Goal: Task Accomplishment & Management: Manage account settings

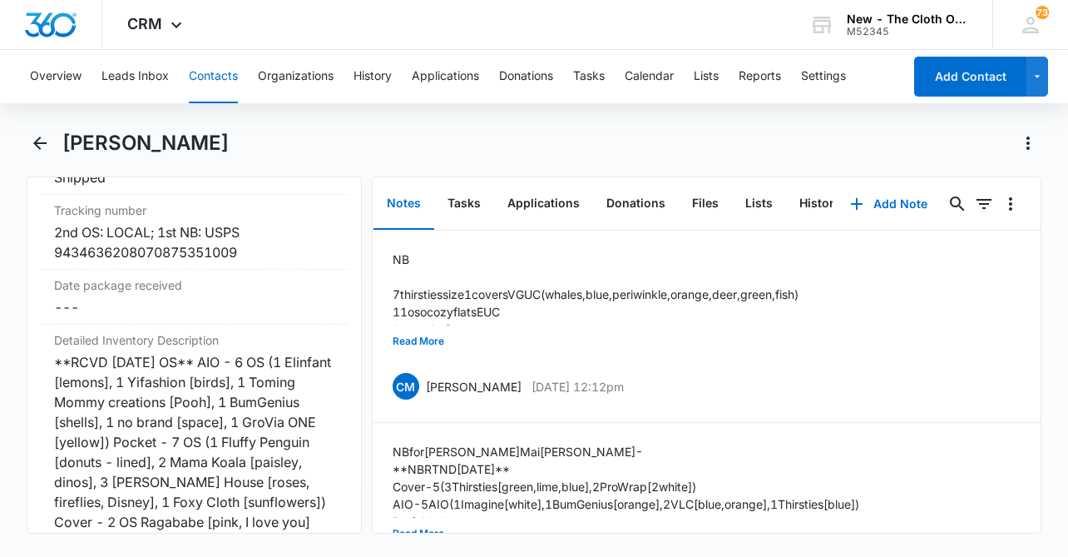
scroll to position [4128, 0]
click at [518, 296] on p "7 thirsties size 1 covers VGUC (whales, blue, periwinkle, orange, deer, green, …" at bounding box center [596, 293] width 406 height 17
click at [439, 339] on button "Read More" at bounding box center [419, 341] width 52 height 32
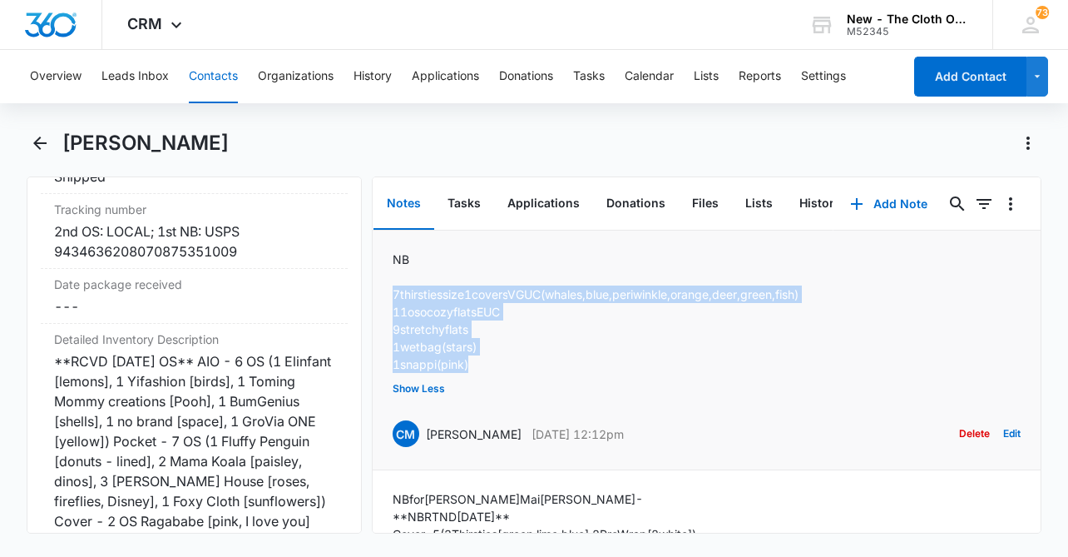
drag, startPoint x: 482, startPoint y: 373, endPoint x: 385, endPoint y: 289, distance: 128.0
click at [385, 289] on li "NB 7 thirsties size 1 covers VGUC (whales, blue, periwinkle, orange, deer, gree…" at bounding box center [707, 350] width 668 height 240
copy div "7 thirsties size 1 covers VGUC (whales, blue, periwinkle, orange, deer, green, …"
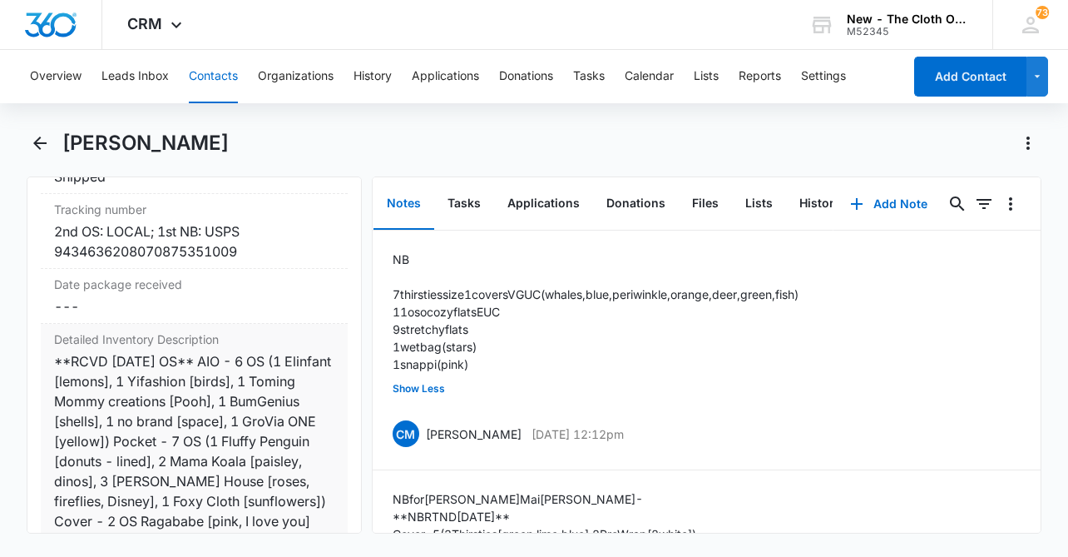
click at [187, 357] on div "**RCVD [DATE] OS** AIO - 6 OS (1 Elinfant [lemons], 1 Yifashion [birds], 1 Tomi…" at bounding box center [194, 501] width 280 height 300
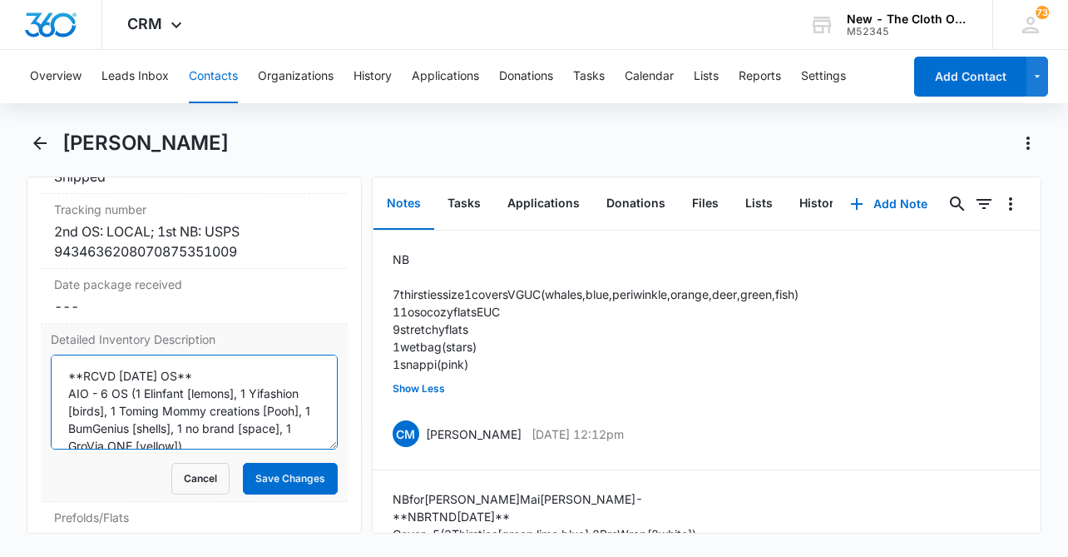
click at [67, 354] on textarea "**RCVD [DATE] OS** AIO - 6 OS (1 Elinfant [lemons], 1 Yifashion [birds], 1 Tomi…" at bounding box center [194, 401] width 287 height 95
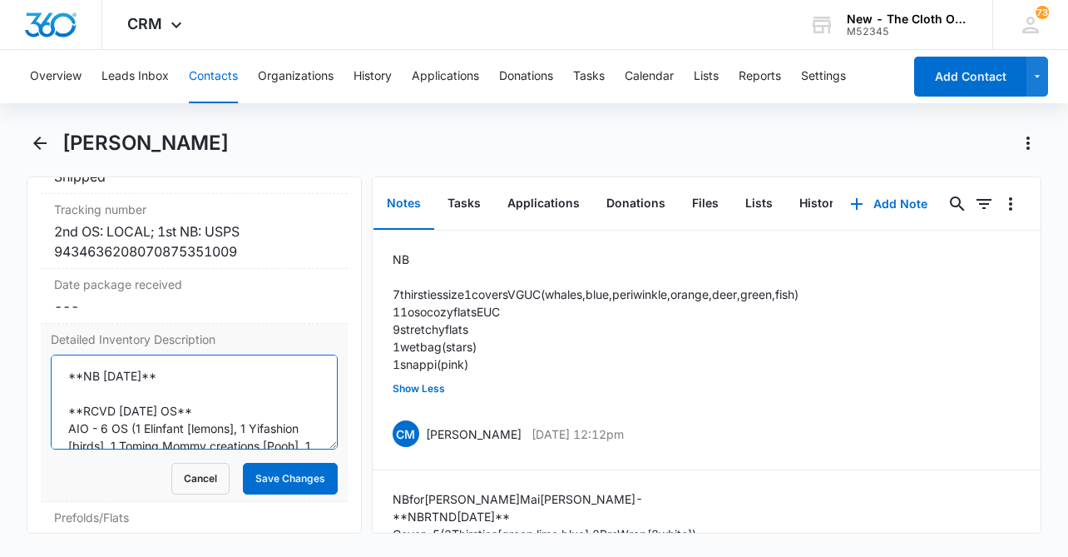
paste textarea "7 thirsties size 1 covers VGUC (whales, blue, periwinkle, orange, deer, green, …"
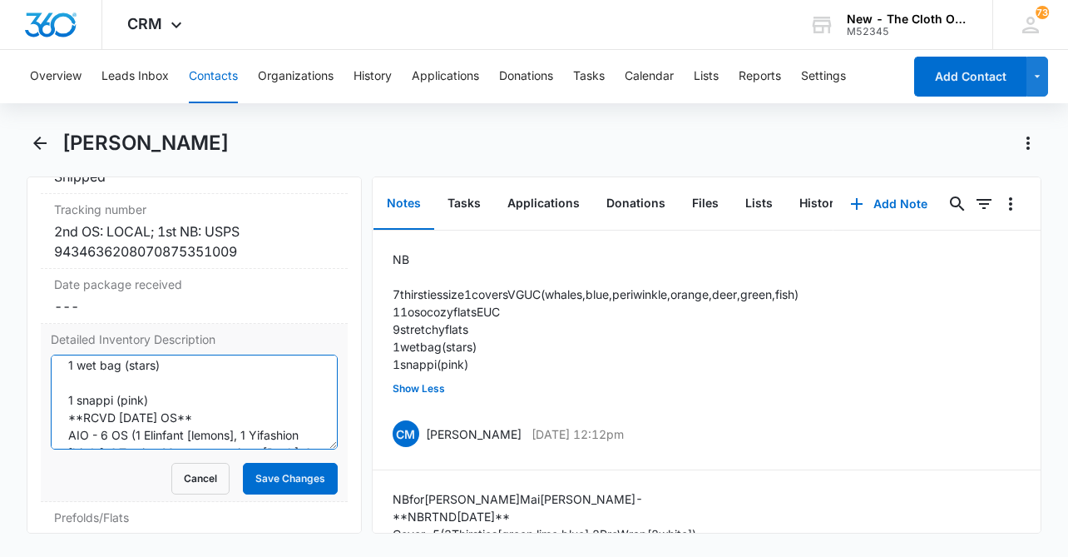
scroll to position [152, 0]
click at [64, 355] on textarea "**NB [DATE]** 7 thirsties size 1 covers VGUC (whales, blue, periwinkle, orange,…" at bounding box center [194, 401] width 287 height 95
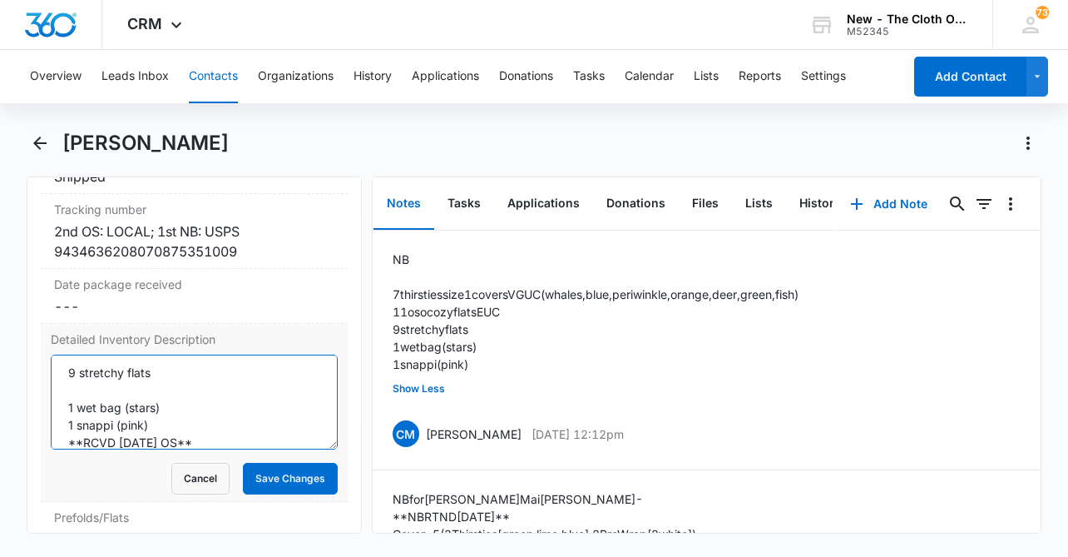
click at [91, 355] on textarea "**NB [DATE]** 7 thirsties size 1 covers VGUC (whales, blue, periwinkle, orange,…" at bounding box center [194, 401] width 287 height 95
click at [71, 354] on textarea "**NB [DATE]** 7 thirsties size 1 covers VGUC (whales, blue, periwinkle, orange,…" at bounding box center [194, 401] width 287 height 95
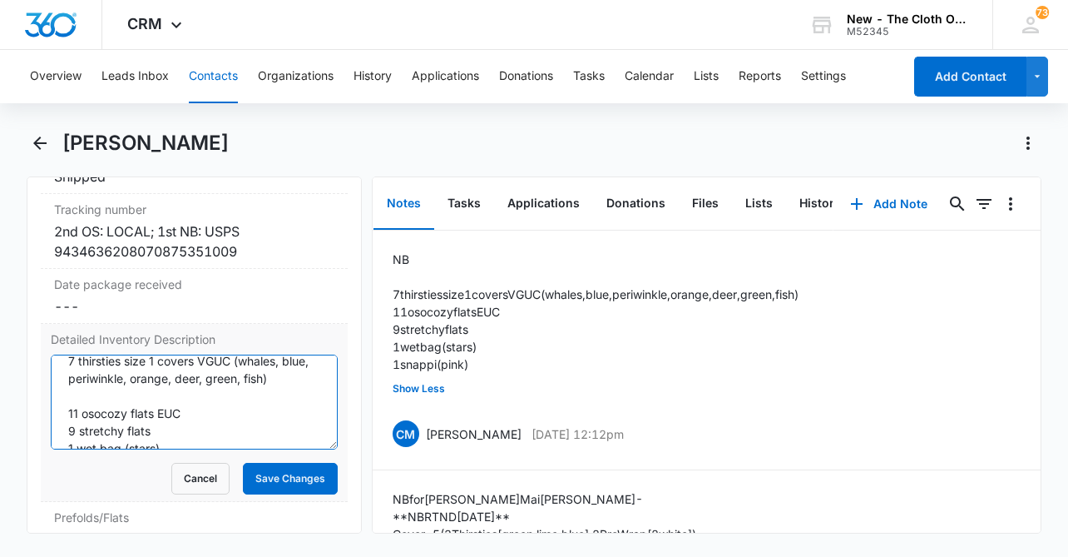
click at [66, 369] on textarea "**NB [DATE]** 7 thirsties size 1 covers VGUC (whales, blue, periwinkle, orange,…" at bounding box center [194, 401] width 287 height 95
type textarea "**NB [DATE]** 7 thirsties size 1 covers VGUC (whales, blue, periwinkle, orange,…"
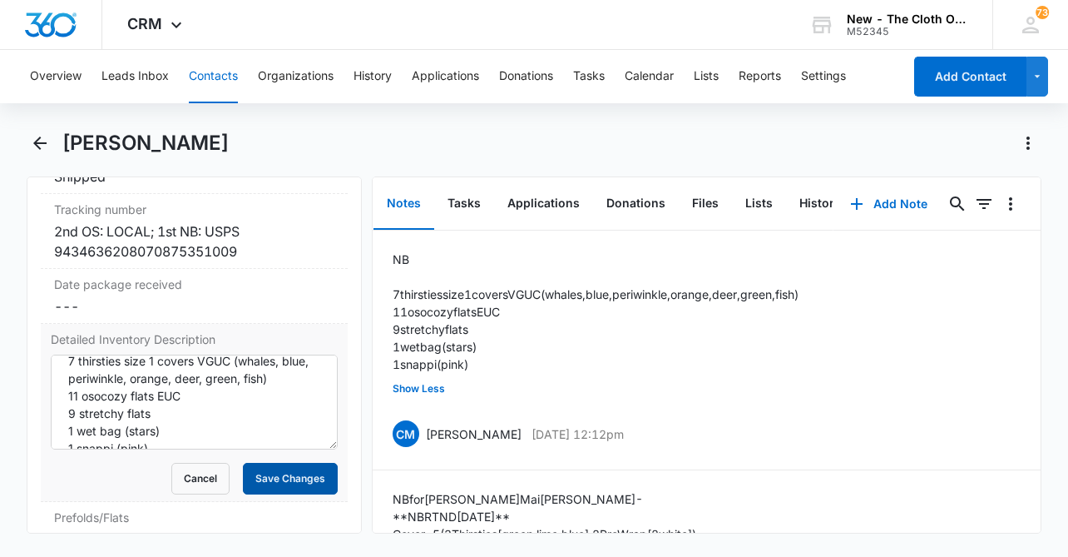
click at [285, 463] on button "Save Changes" at bounding box center [290, 479] width 95 height 32
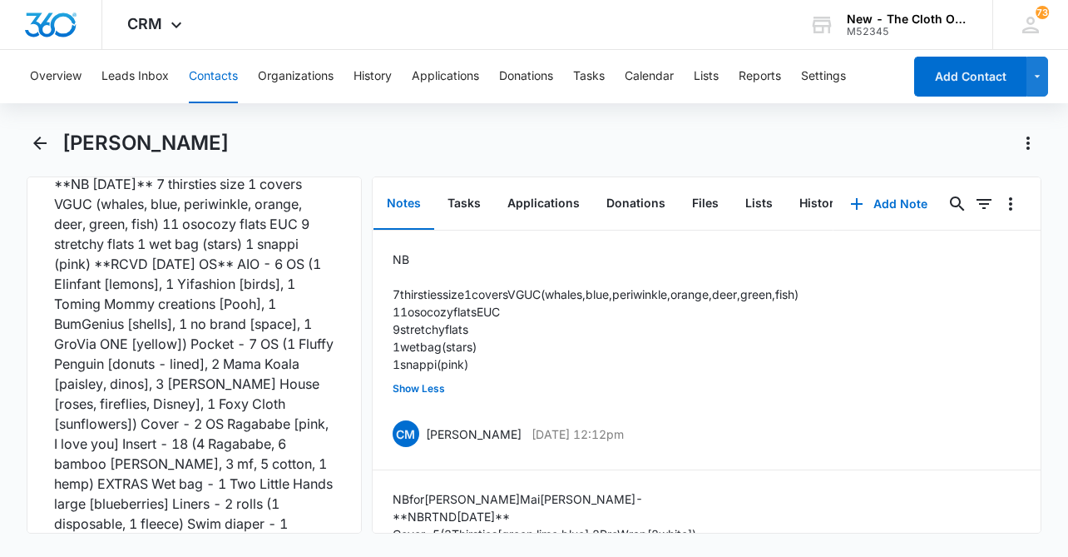
scroll to position [4589, 0]
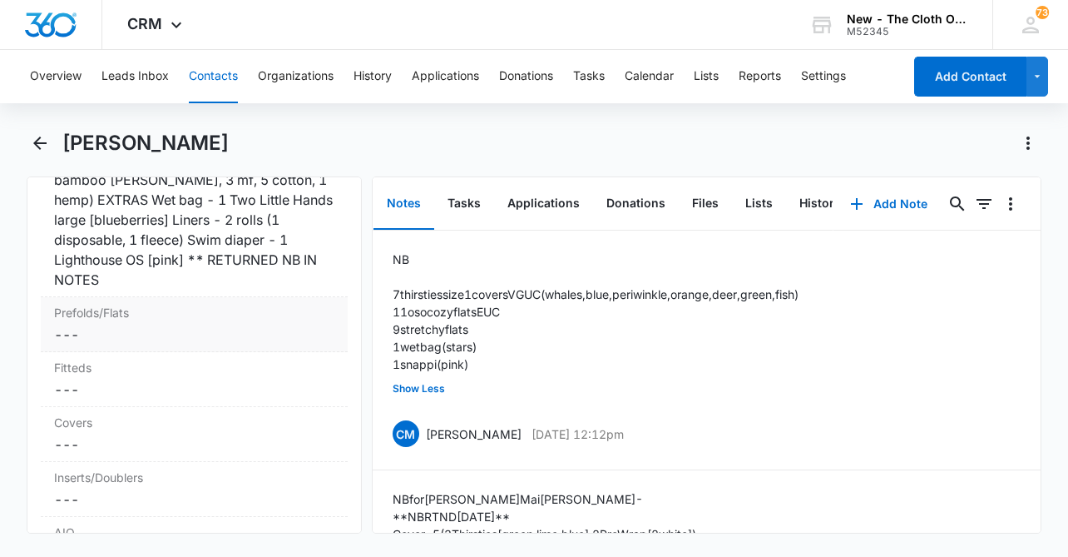
click at [146, 325] on dd "Cancel Save Changes ---" at bounding box center [194, 335] width 280 height 20
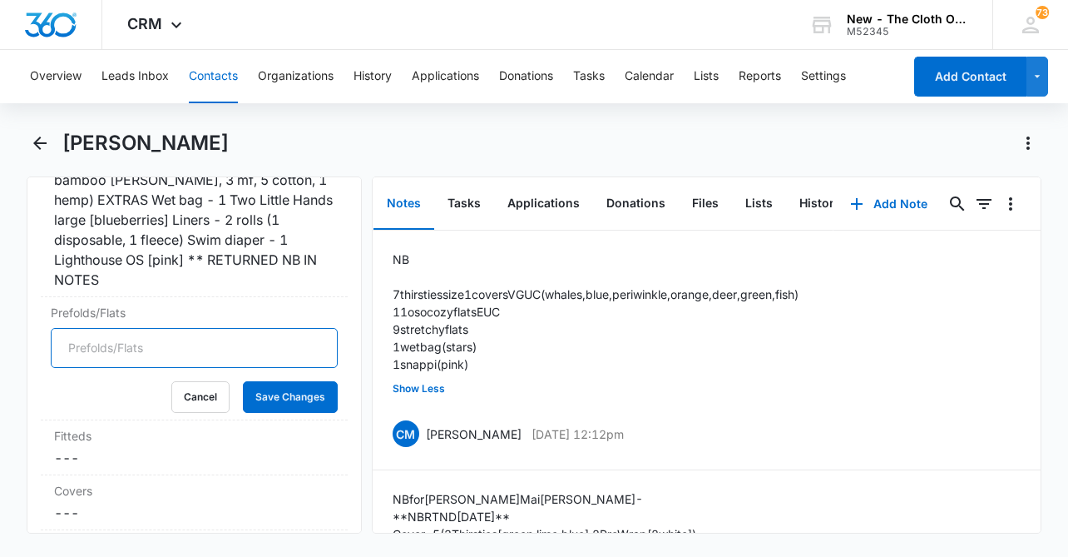
click at [124, 328] on input "Prefolds/Flats" at bounding box center [194, 348] width 287 height 40
type input "20"
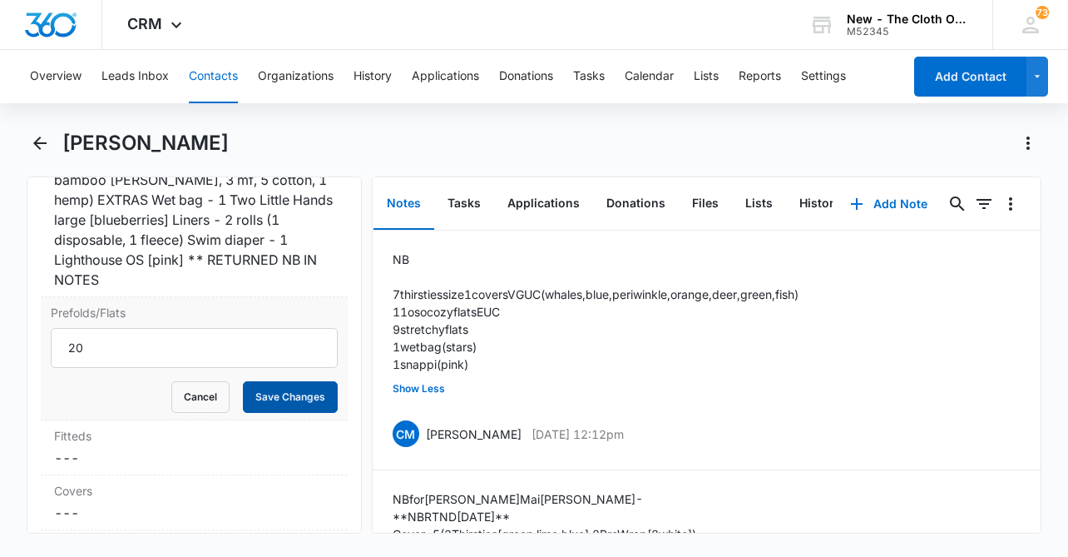
click at [278, 381] on button "Save Changes" at bounding box center [290, 397] width 95 height 32
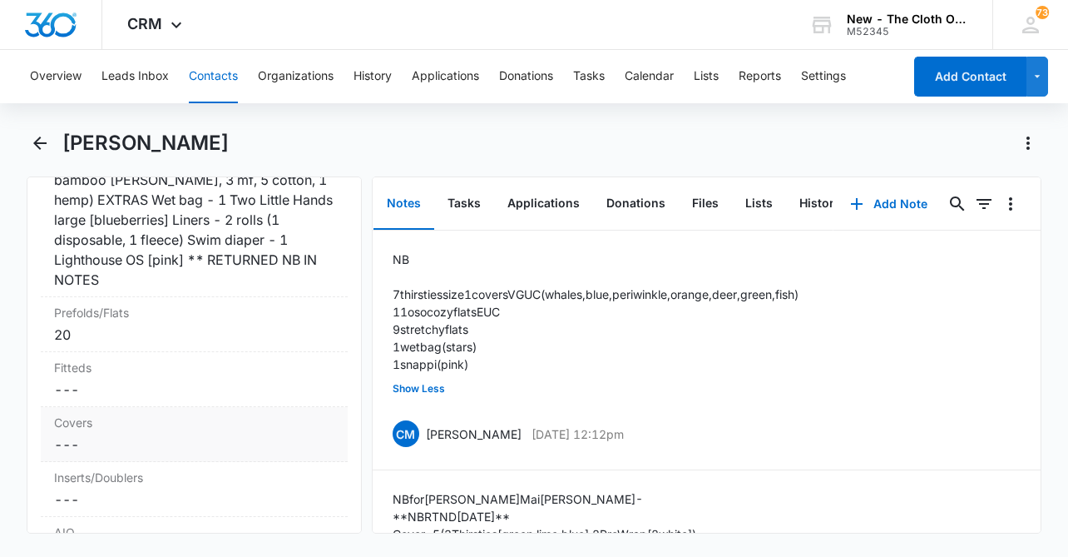
click at [113, 434] on dd "Cancel Save Changes ---" at bounding box center [194, 444] width 280 height 20
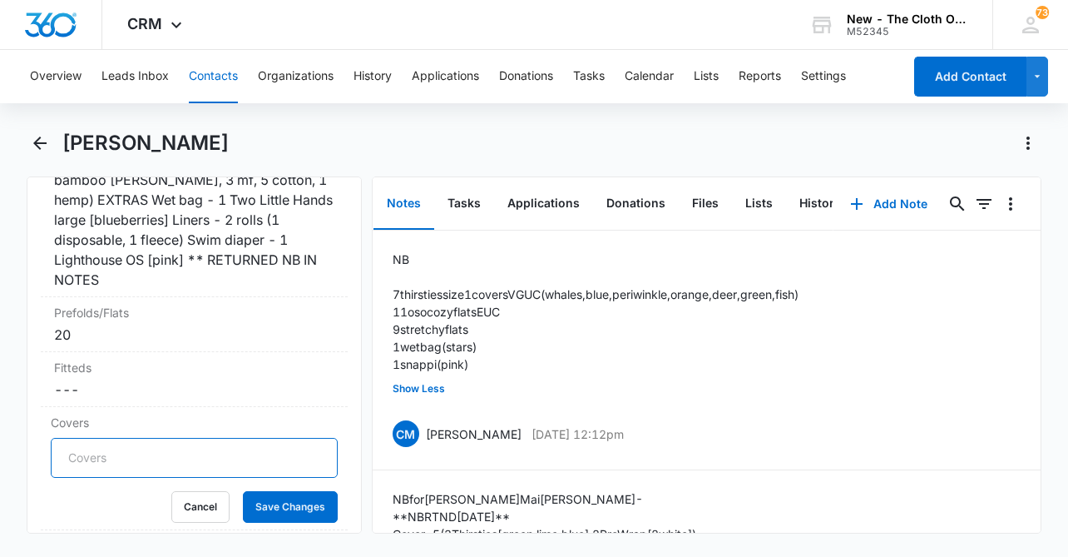
click at [109, 438] on input "Covers" at bounding box center [194, 458] width 287 height 40
type input "7"
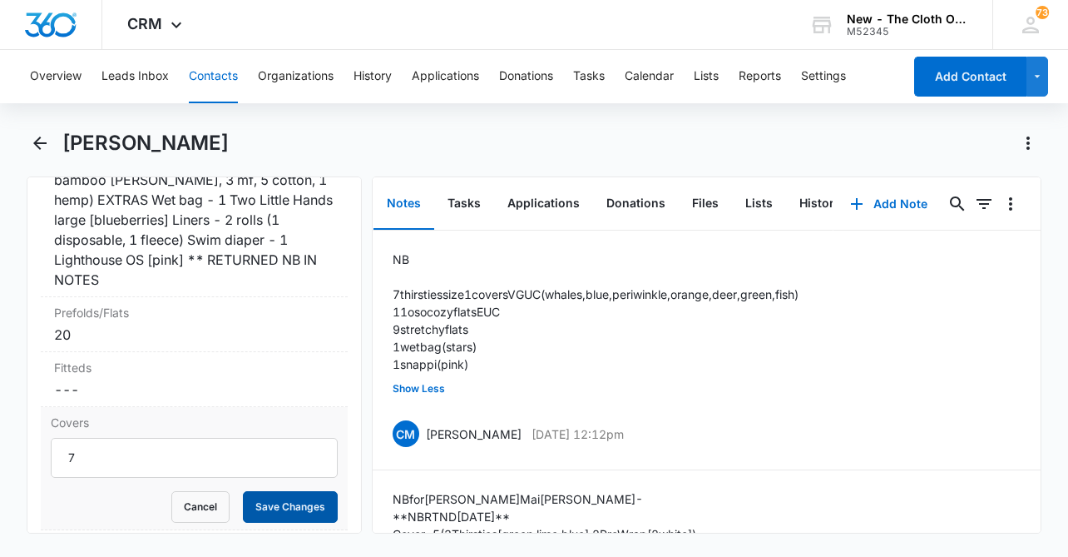
click at [252, 491] on button "Save Changes" at bounding box center [290, 507] width 95 height 32
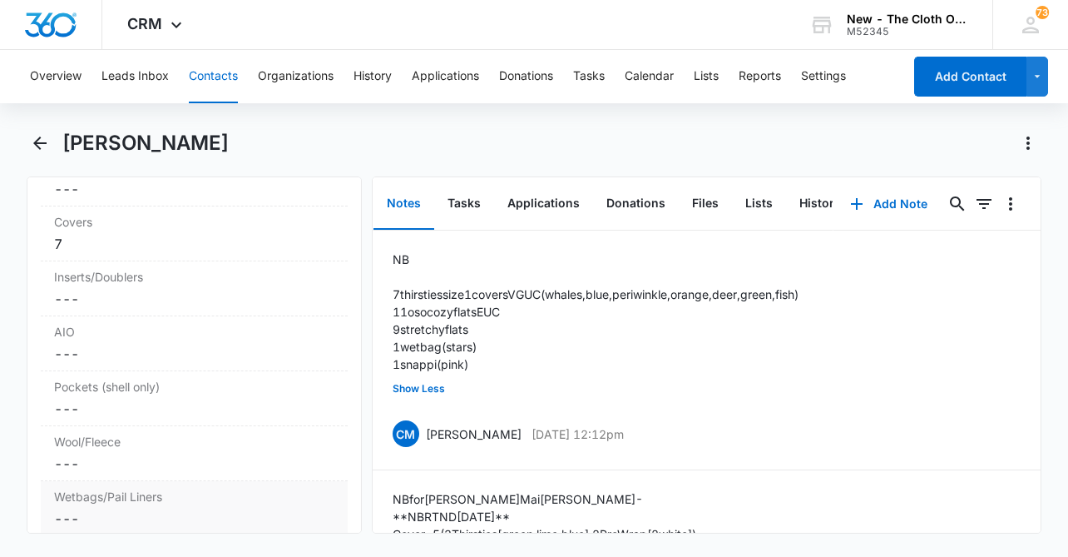
scroll to position [4809, 0]
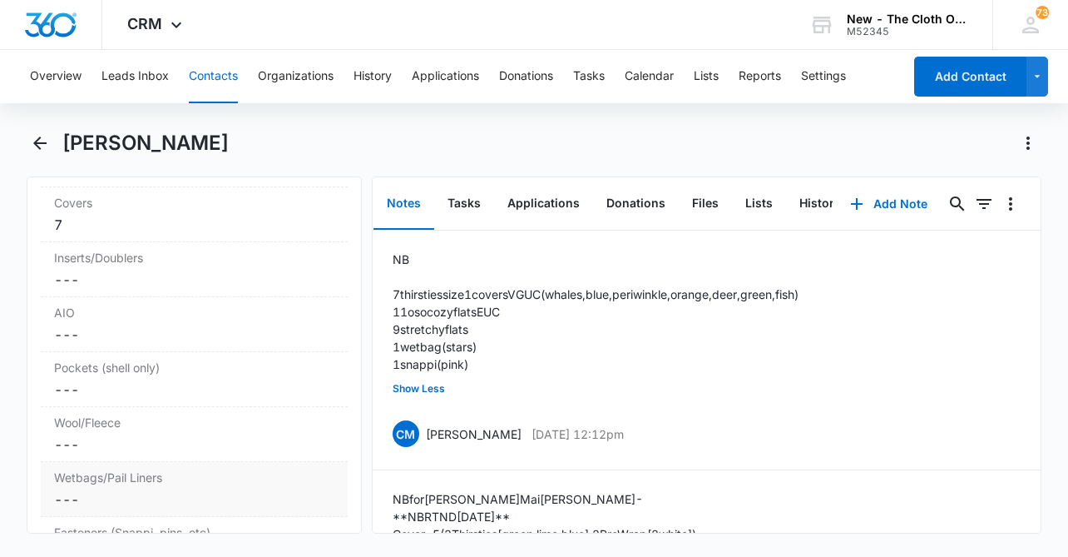
click at [160, 462] on div "Wetbags/Pail Liners Cancel Save Changes ---" at bounding box center [194, 489] width 307 height 55
click at [99, 493] on input "Wetbags/Pail Liners" at bounding box center [194, 513] width 287 height 40
type input "1"
click at [320, 546] on button "Save Changes" at bounding box center [290, 562] width 95 height 32
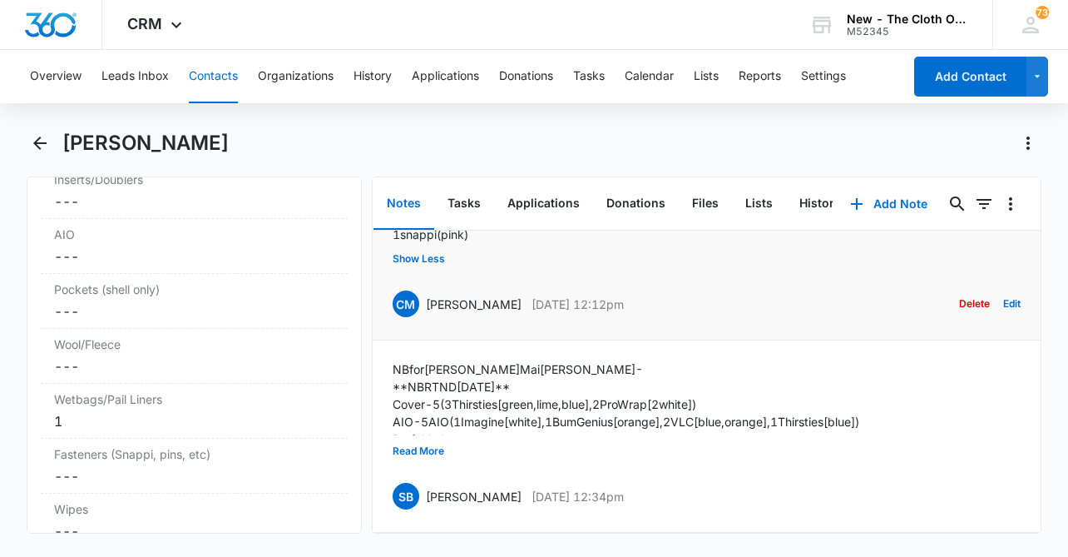
scroll to position [131, 0]
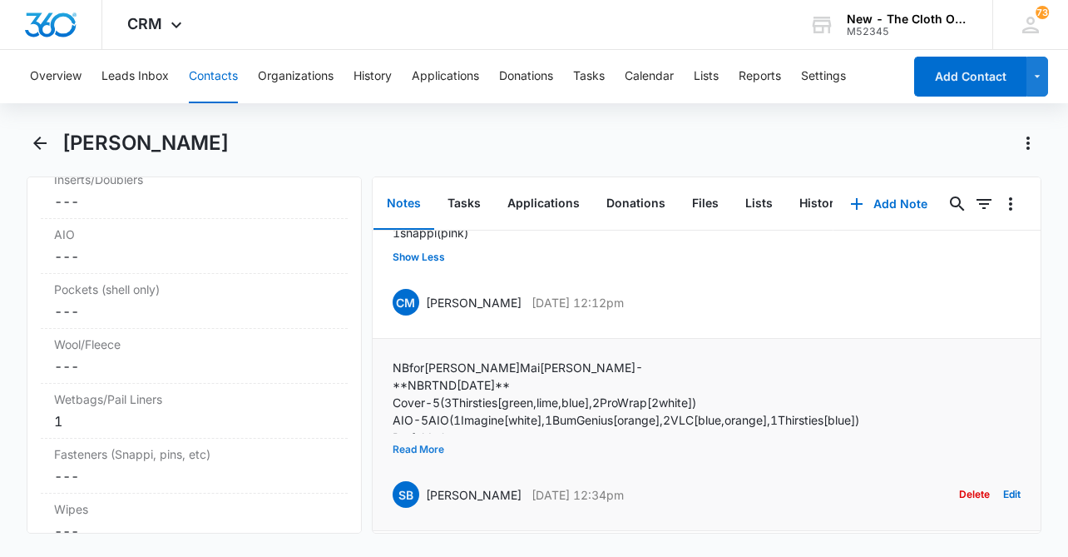
click at [438, 448] on button "Read More" at bounding box center [419, 450] width 52 height 32
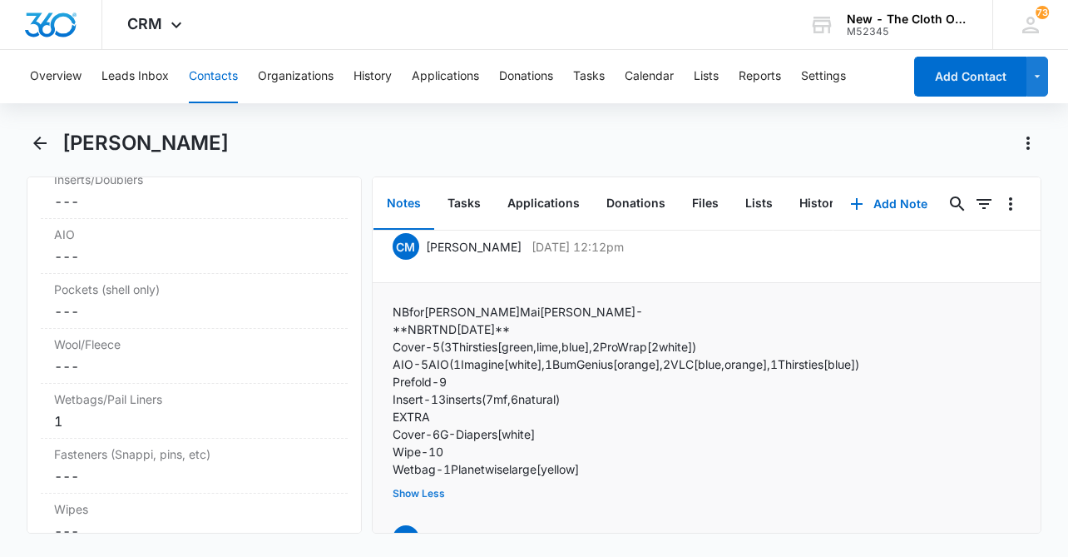
scroll to position [193, 0]
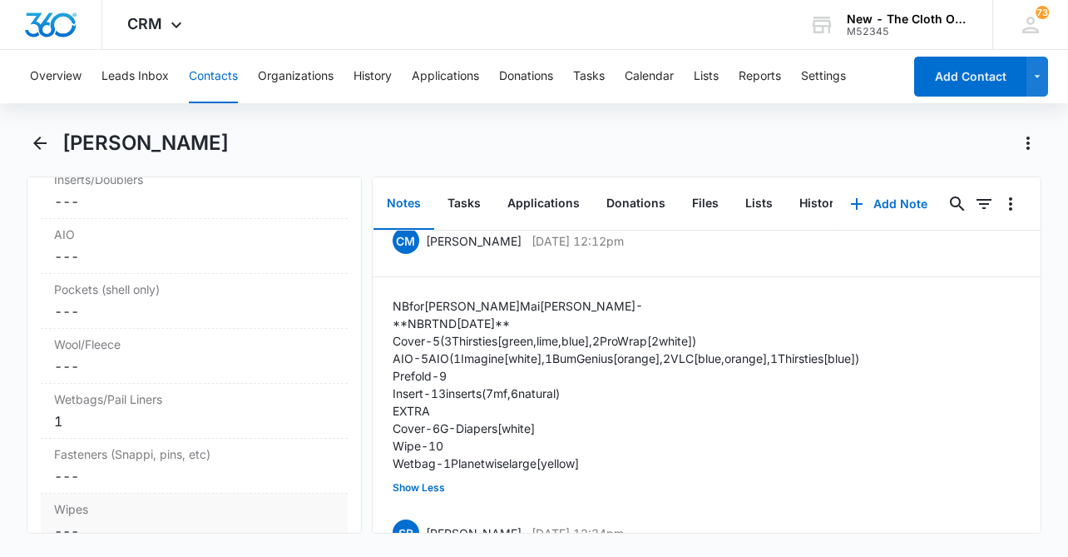
click at [140, 493] on div "Wipes Cancel Save Changes ---" at bounding box center [194, 520] width 307 height 54
click at [107, 466] on dd "Cancel Save Changes ---" at bounding box center [194, 476] width 280 height 20
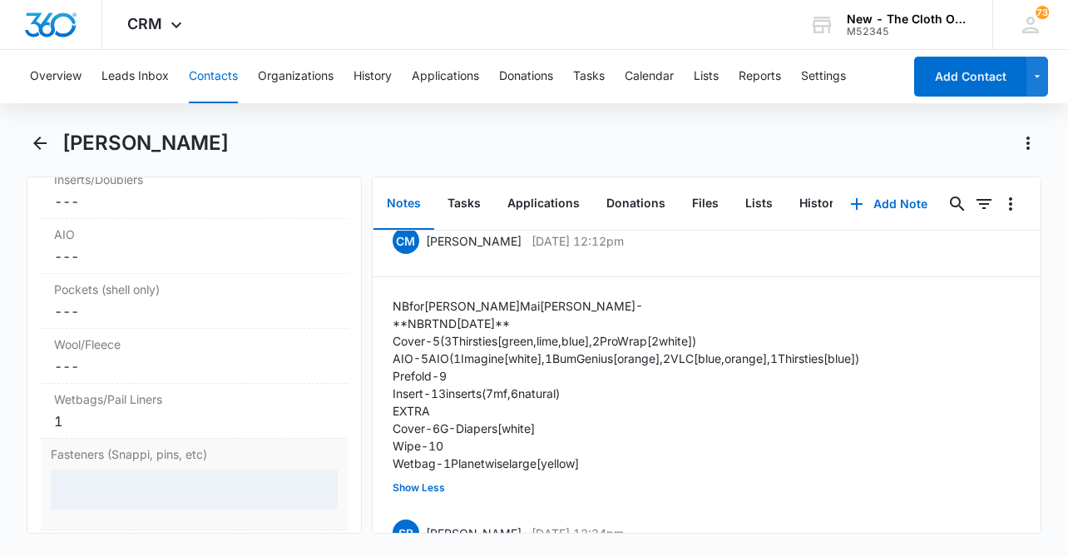
click at [103, 469] on div at bounding box center [194, 489] width 287 height 40
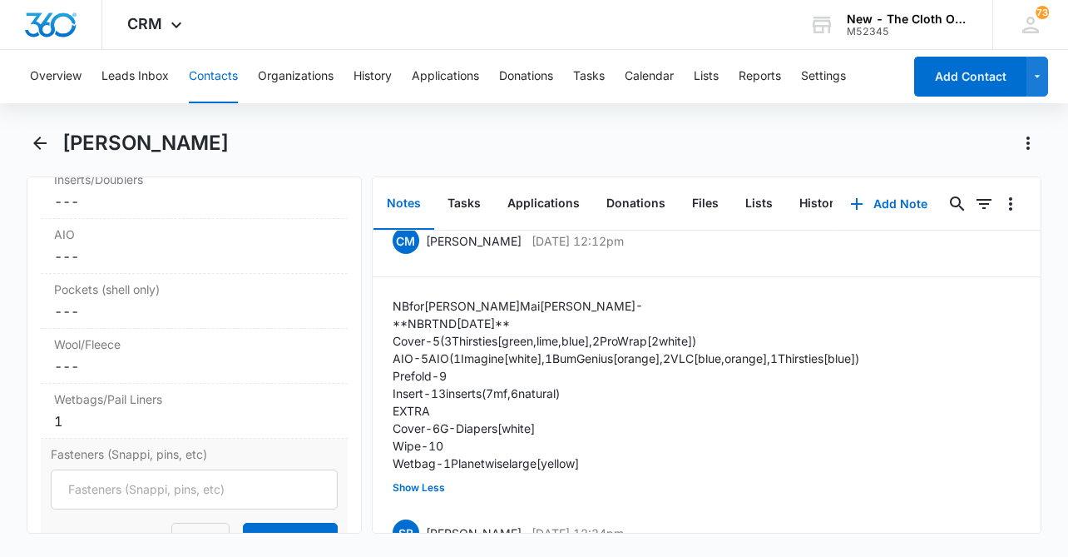
click at [103, 469] on input "Fasteners (Snappi, pins, etc)" at bounding box center [194, 489] width 287 height 40
type input "1"
click at [315, 523] on button "Save Changes" at bounding box center [290, 539] width 95 height 32
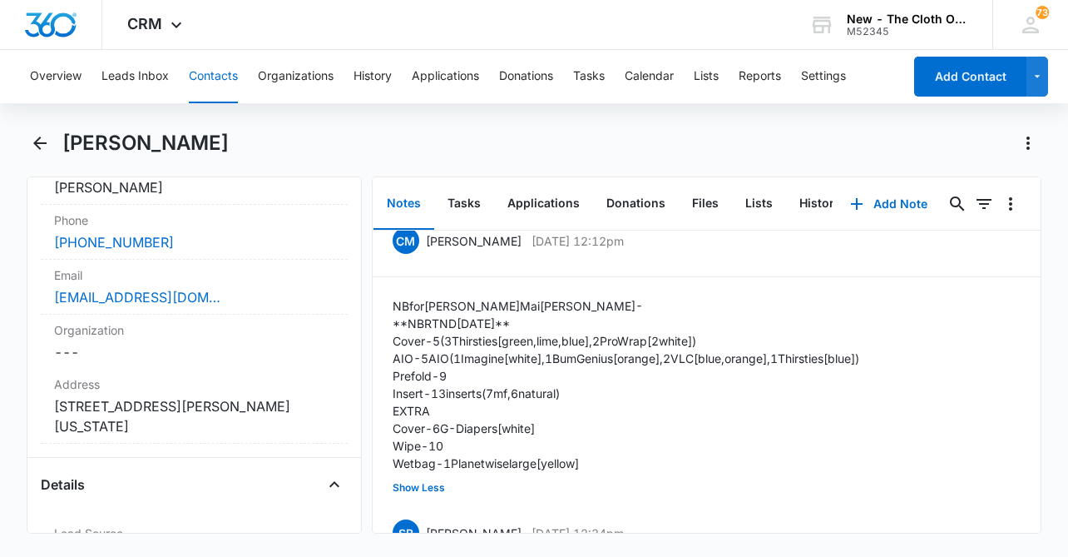
scroll to position [352, 0]
click at [820, 206] on button "History" at bounding box center [820, 204] width 68 height 52
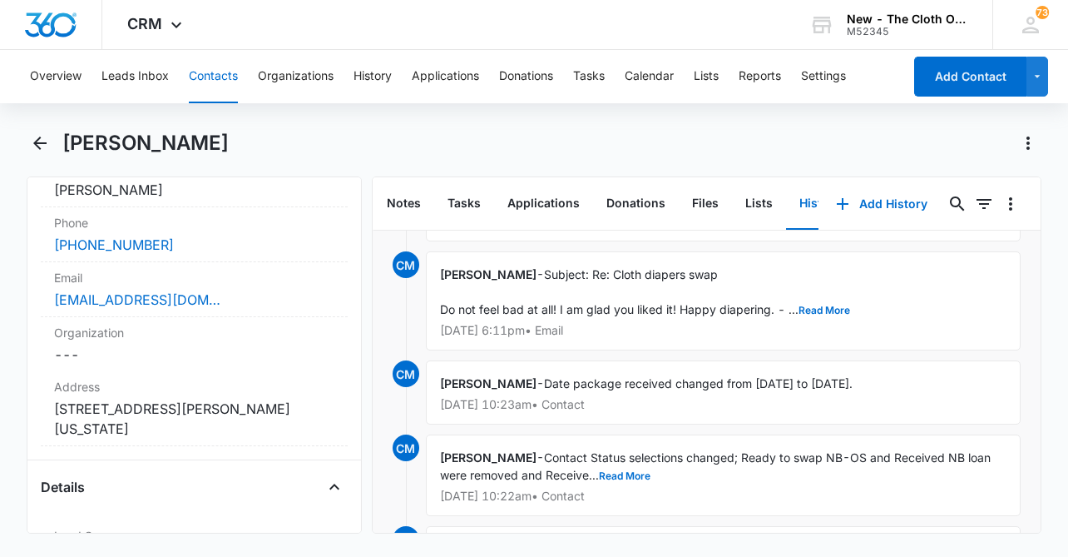
scroll to position [5248, 0]
click at [826, 305] on button "Read More" at bounding box center [825, 310] width 52 height 10
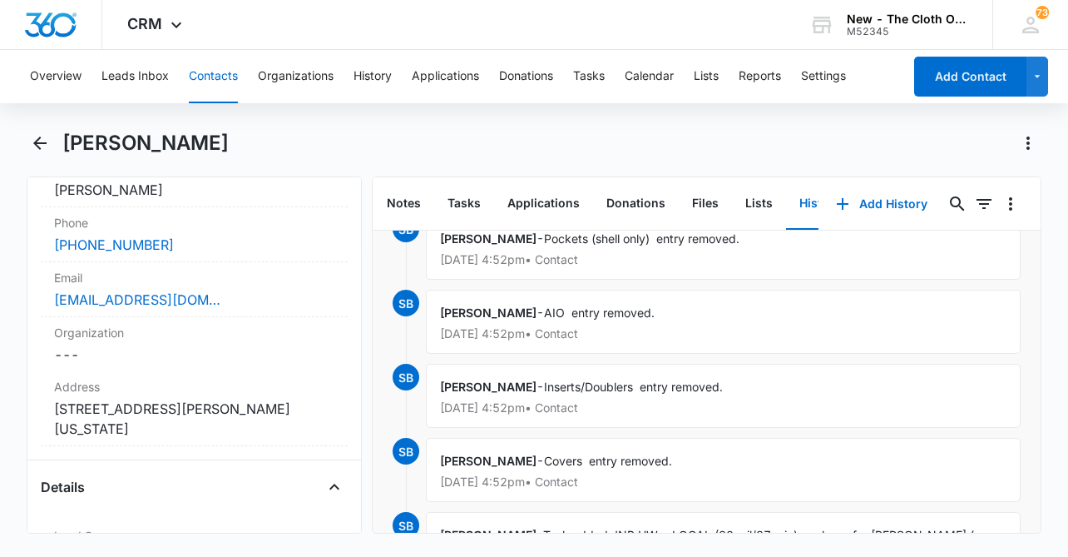
scroll to position [0, 0]
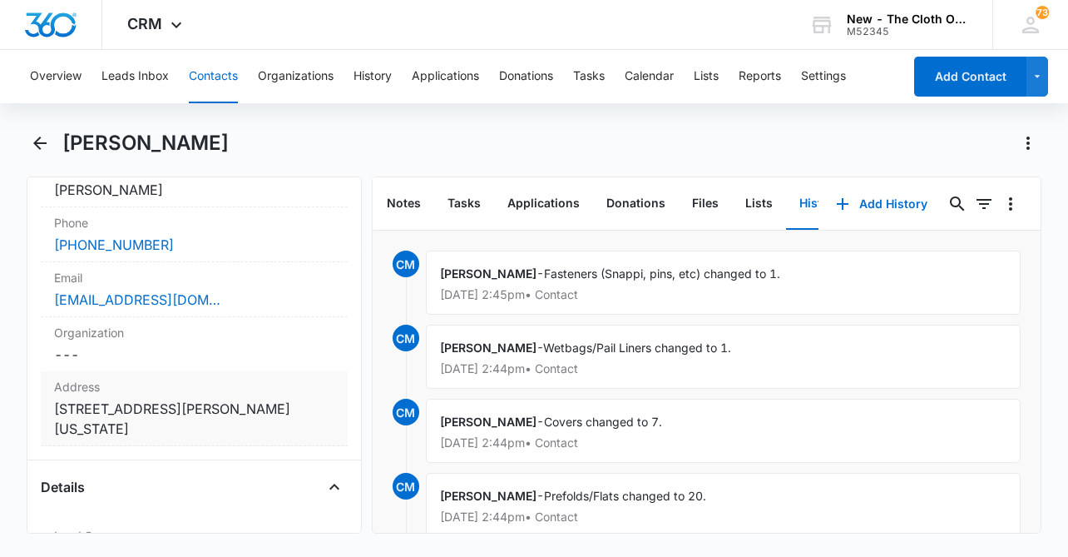
click at [227, 409] on dd "Cancel Save Changes [STREET_ADDRESS][PERSON_NAME][US_STATE]" at bounding box center [194, 419] width 280 height 40
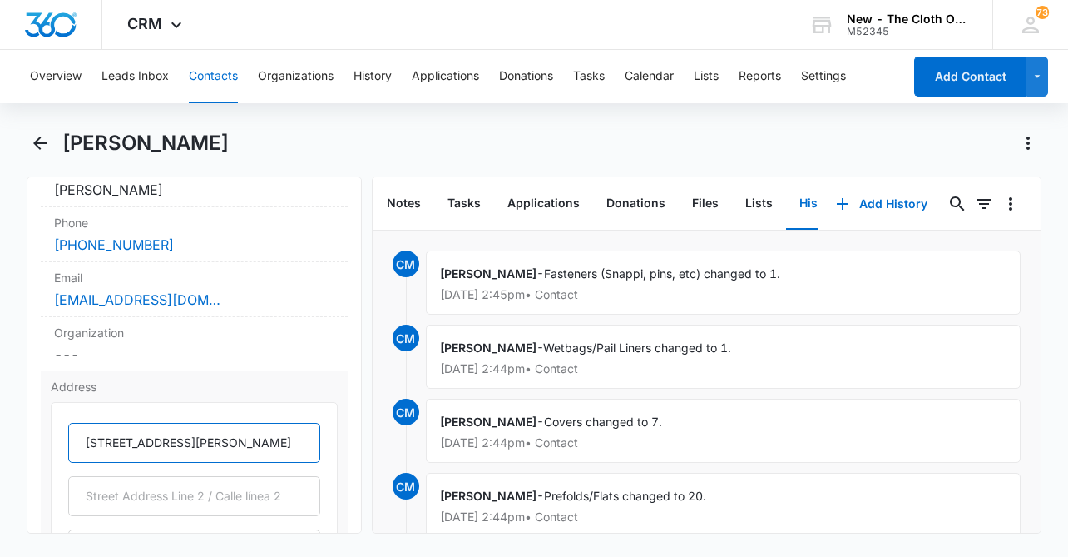
click at [175, 429] on input "[STREET_ADDRESS][PERSON_NAME]" at bounding box center [194, 443] width 252 height 40
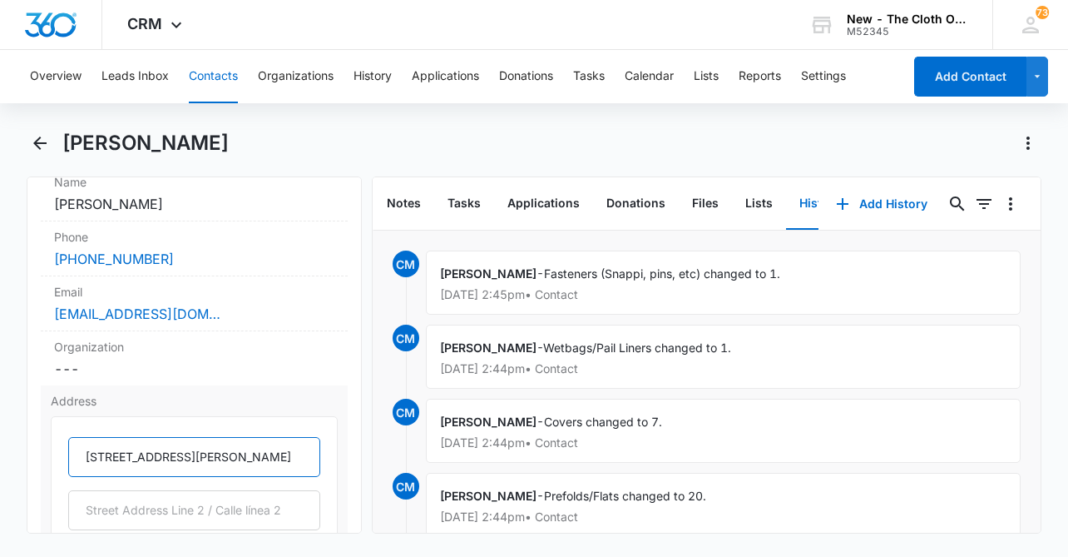
scroll to position [333, 0]
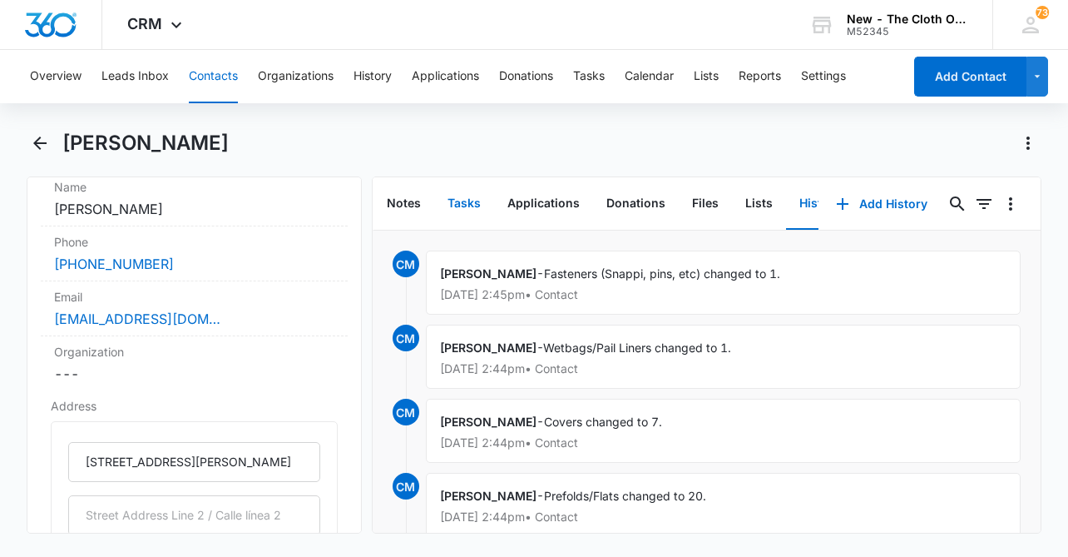
click at [458, 207] on button "Tasks" at bounding box center [464, 204] width 60 height 52
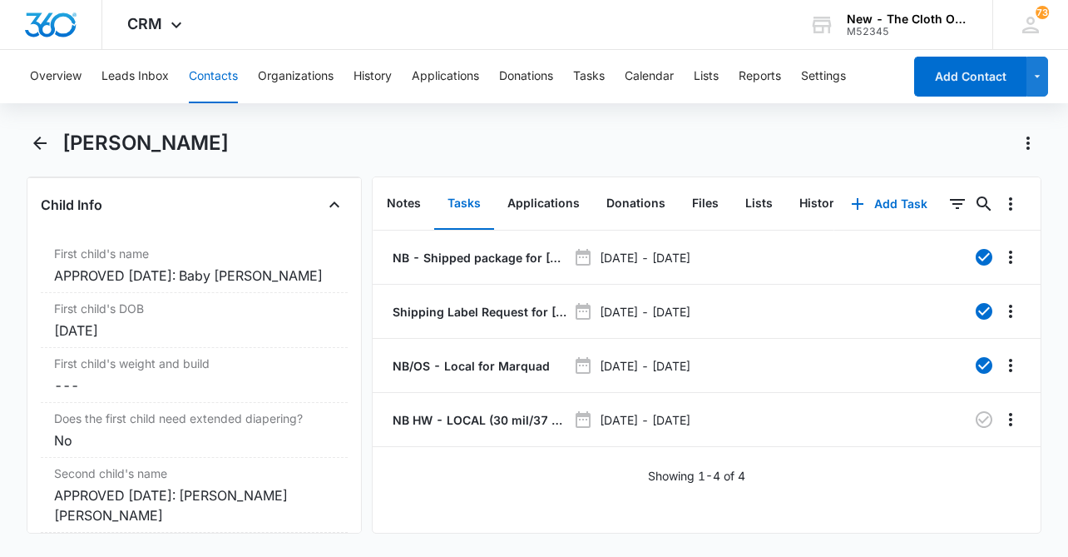
scroll to position [2393, 0]
